Goal: Check status

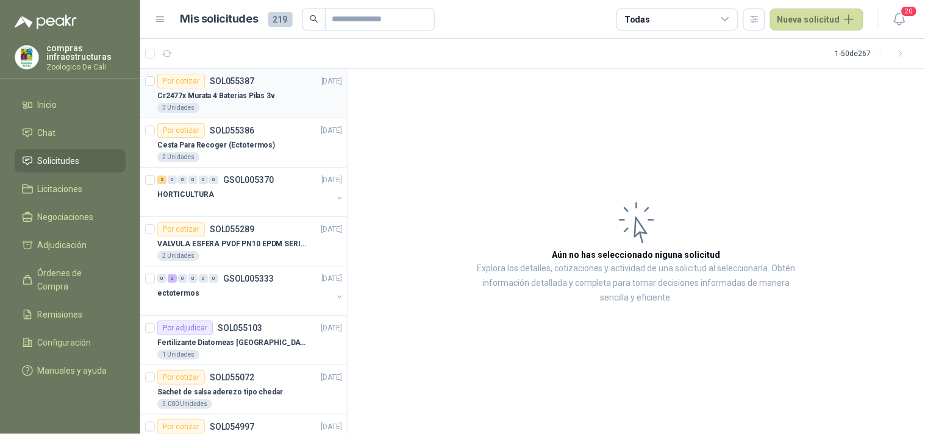
click at [232, 107] on div "3 Unidades" at bounding box center [249, 108] width 185 height 10
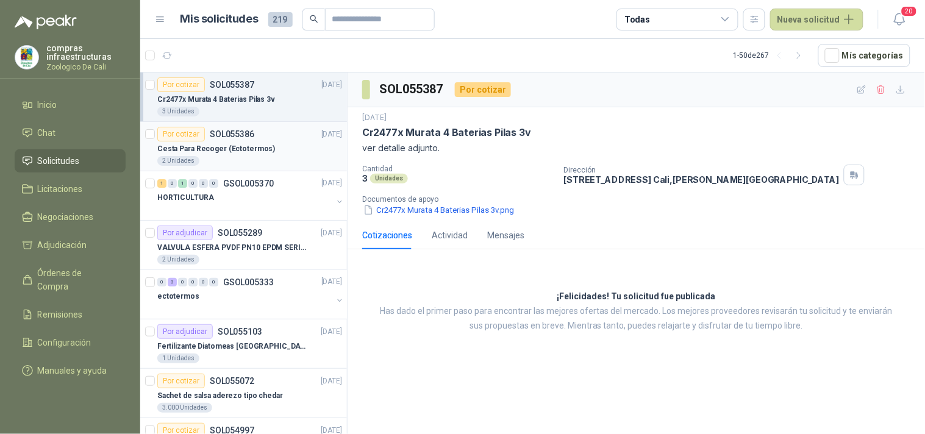
click at [258, 143] on p "Cesta Para Recoger (Ectotermos)" at bounding box center [216, 149] width 118 height 12
